Goal: Task Accomplishment & Management: Use online tool/utility

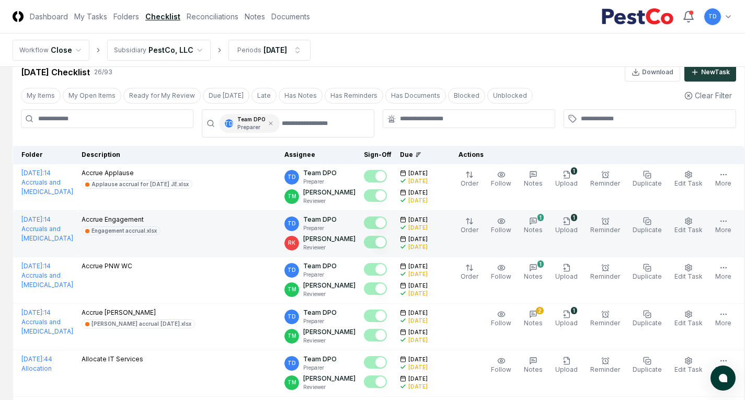
scroll to position [52, 0]
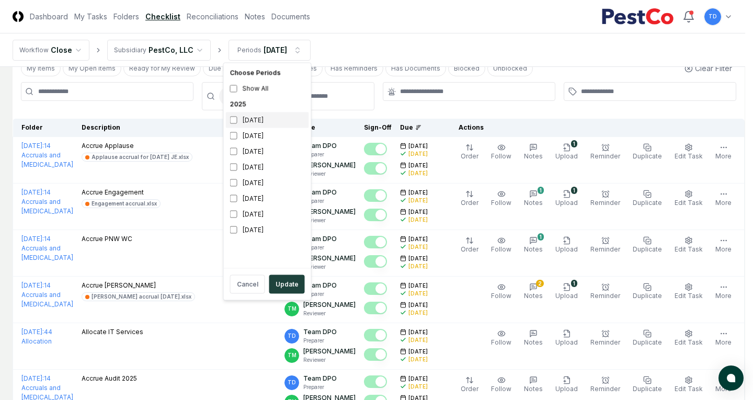
click at [253, 120] on div "[DATE]" at bounding box center [267, 120] width 83 height 16
click at [272, 283] on button "Update" at bounding box center [287, 284] width 36 height 19
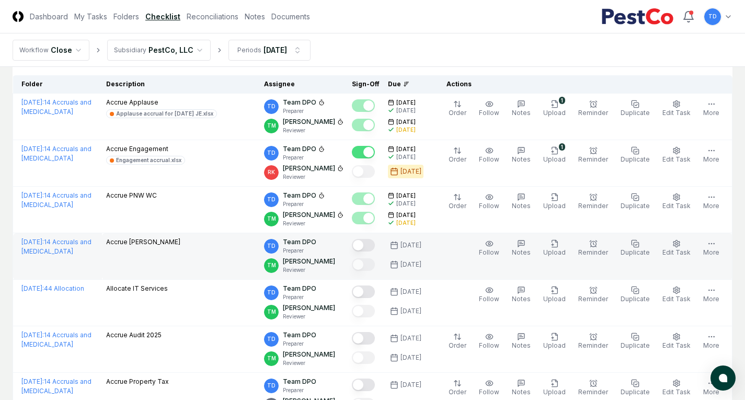
scroll to position [105, 0]
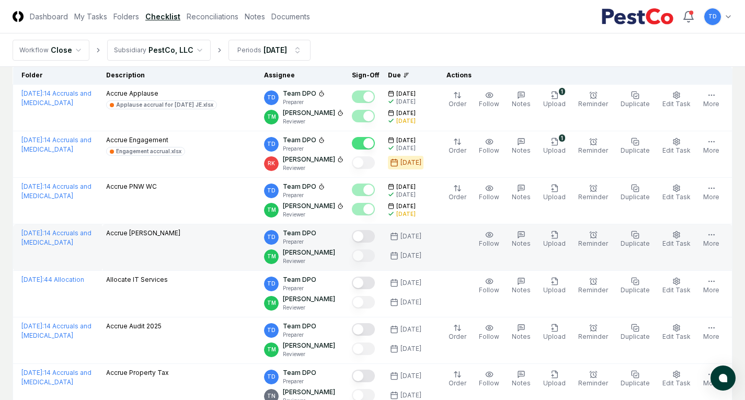
click at [374, 237] on button "Mark complete" at bounding box center [363, 236] width 23 height 13
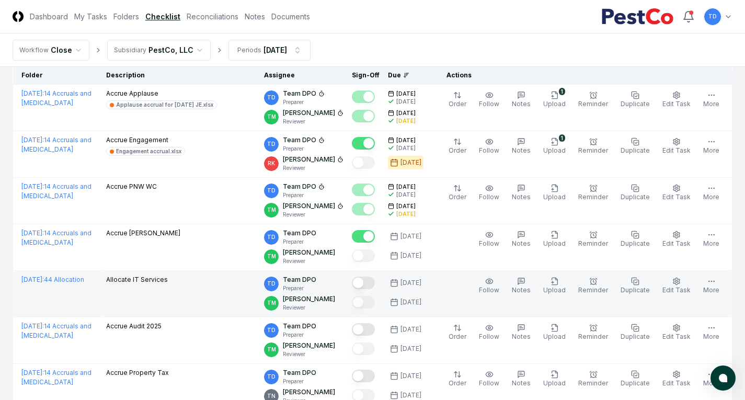
click at [370, 282] on button "Mark complete" at bounding box center [363, 283] width 23 height 13
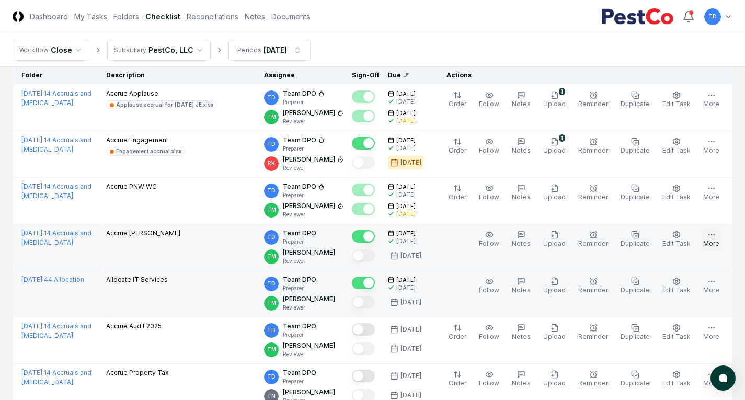
click at [714, 238] on icon "button" at bounding box center [711, 235] width 8 height 8
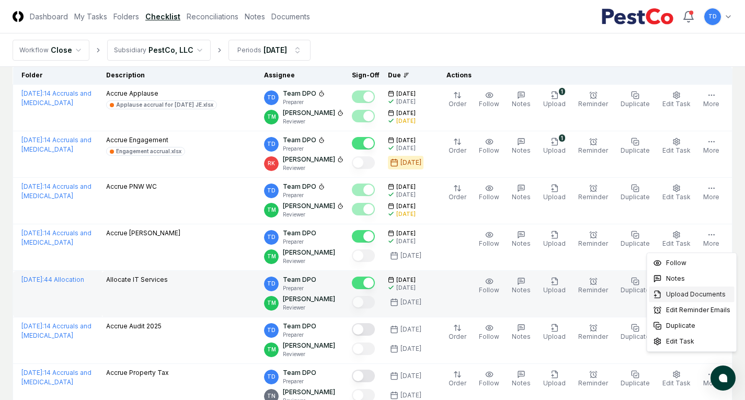
click at [689, 296] on span "Upload Documents" at bounding box center [696, 294] width 60 height 9
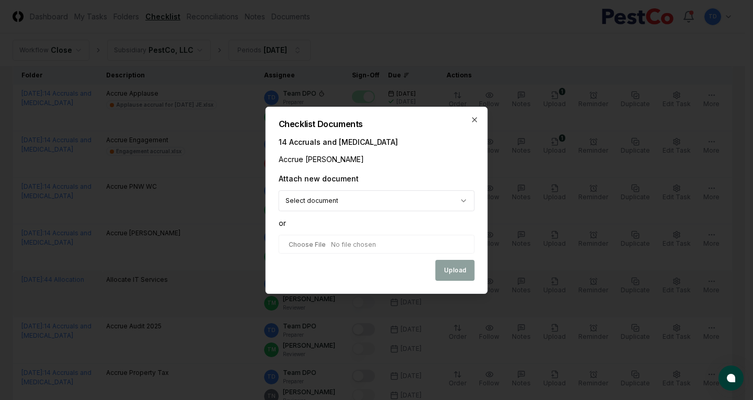
type input "**********"
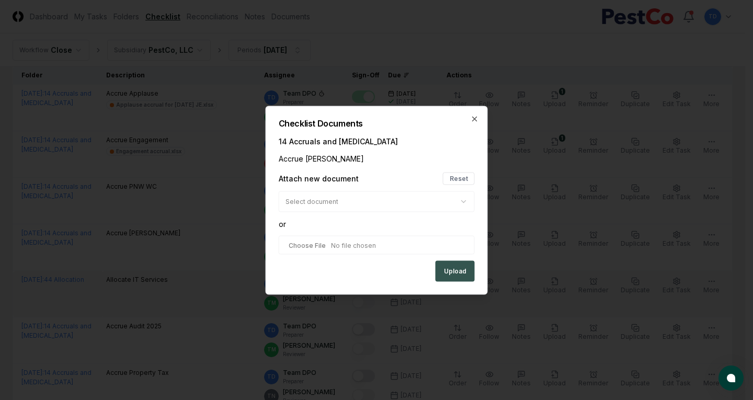
click at [459, 273] on button "Upload" at bounding box center [454, 270] width 39 height 21
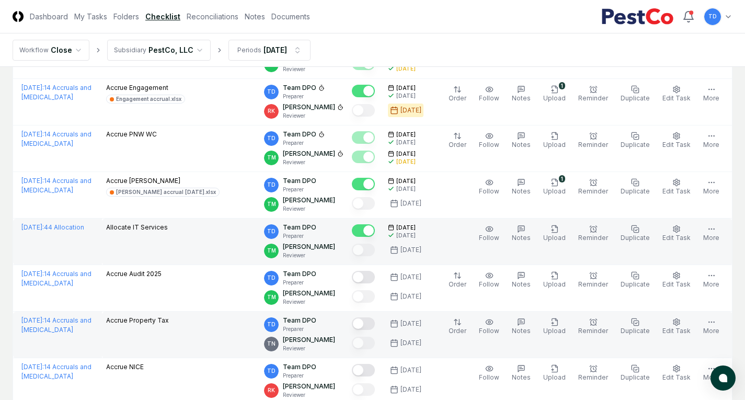
scroll to position [209, 0]
